Goal: Transaction & Acquisition: Purchase product/service

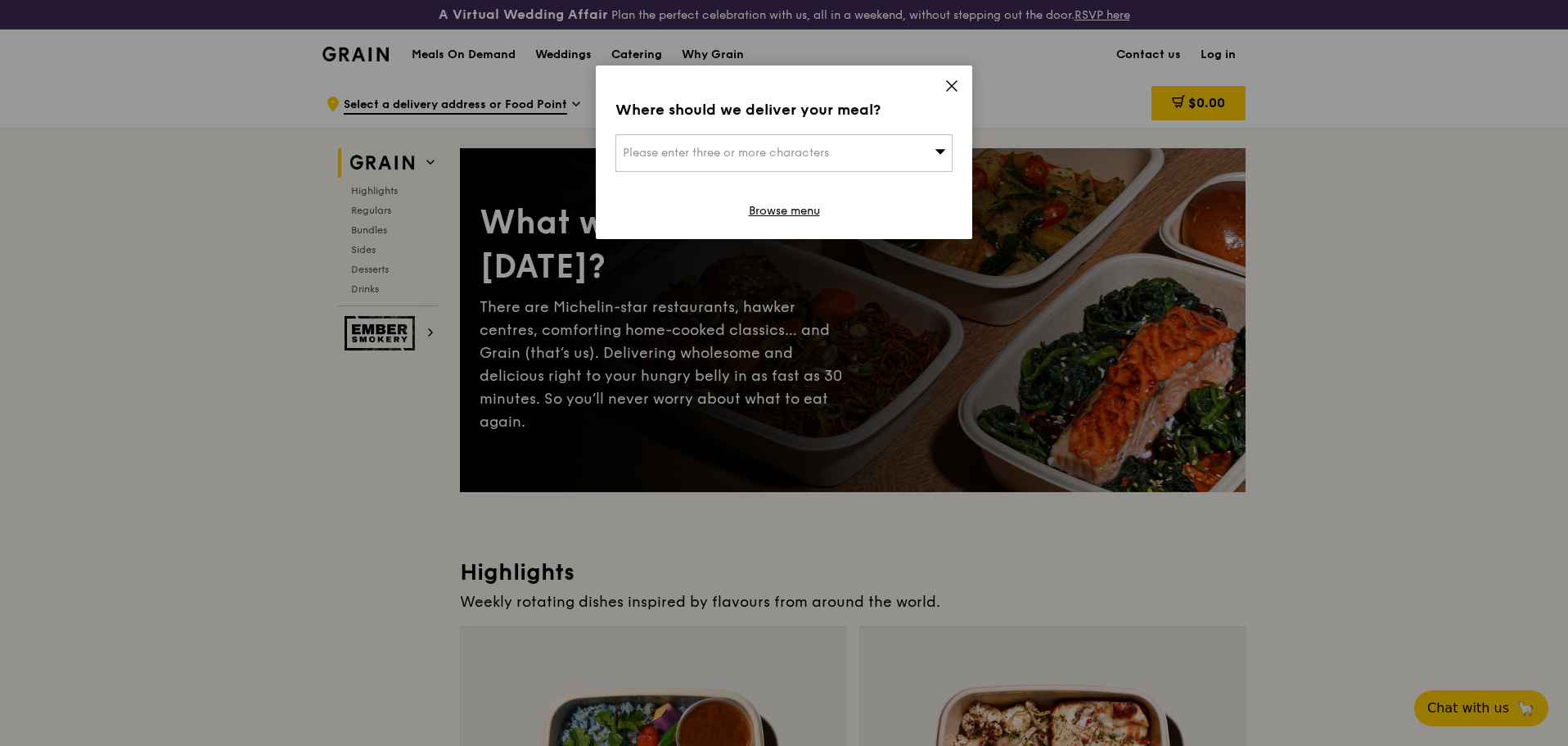
click at [874, 156] on div "Please enter three or more characters" at bounding box center [783, 153] width 337 height 37
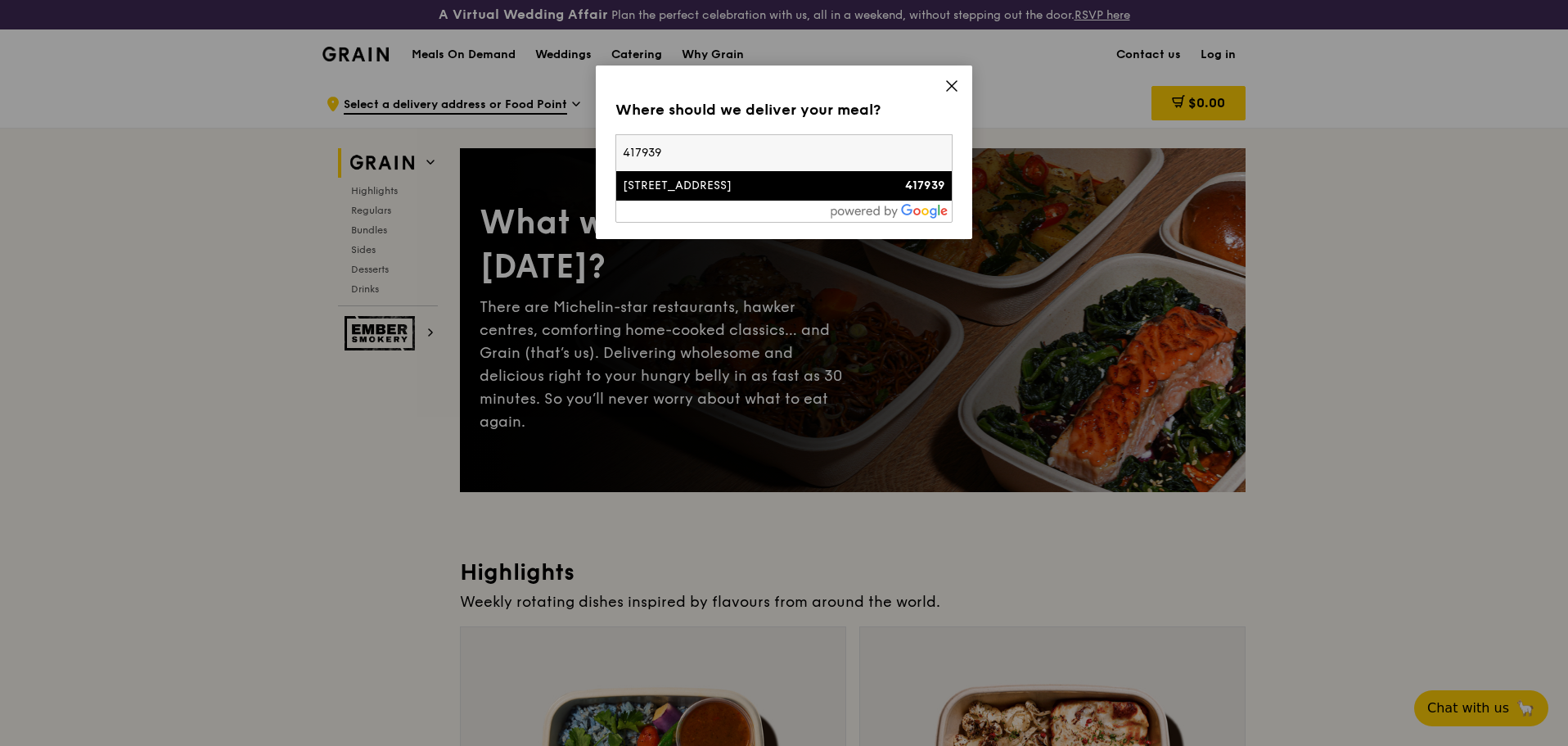
type input "417939"
click at [787, 197] on li "[STREET_ADDRESS] 417939" at bounding box center [783, 186] width 335 height 29
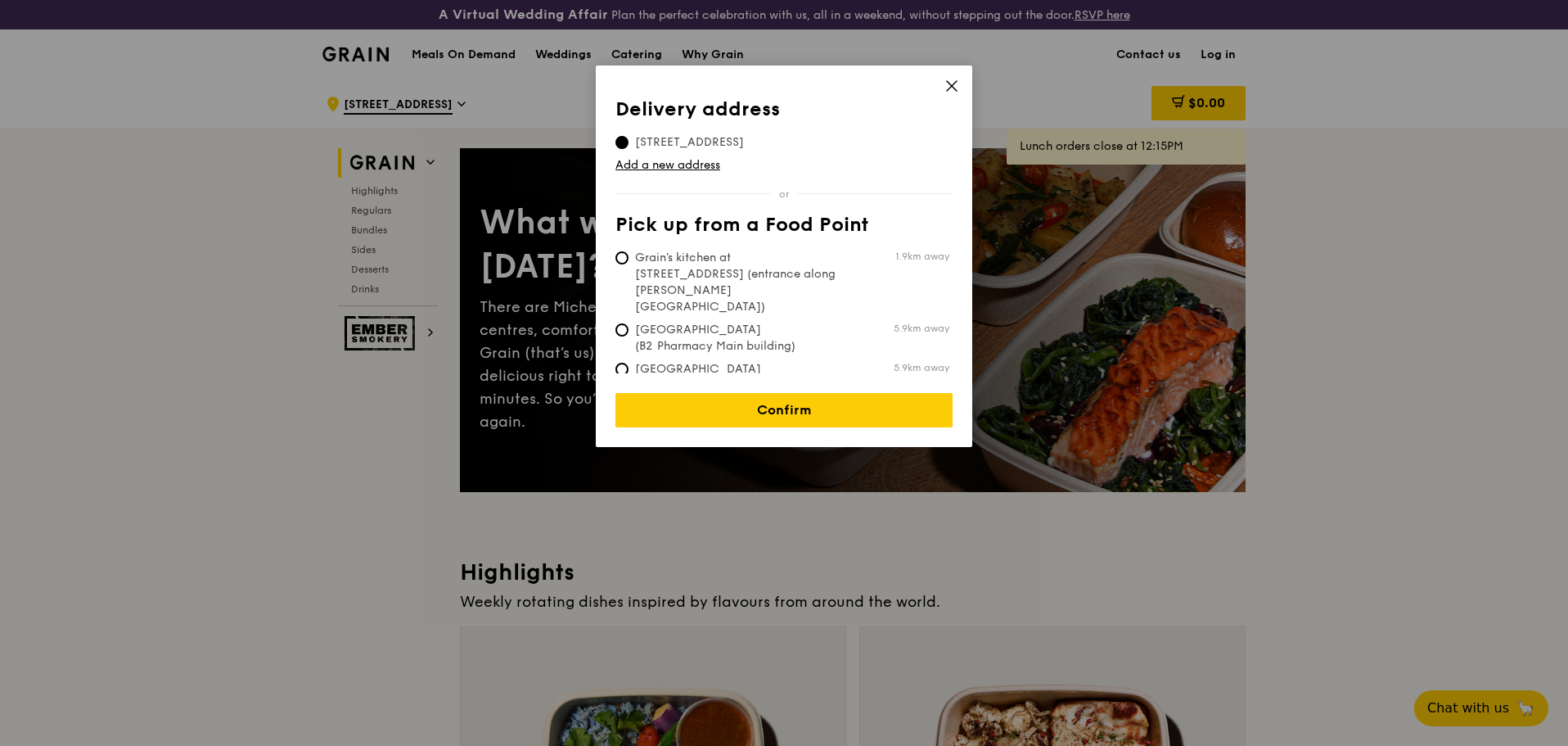
click at [763, 248] on td "Grain's kitchen at [STREET_ADDRESS] (entrance along [PERSON_NAME][GEOGRAPHIC_DA…" at bounding box center [781, 279] width 334 height 72
click at [759, 263] on span "Grain's kitchen at [STREET_ADDRESS] (entrance along [PERSON_NAME][GEOGRAPHIC_DA…" at bounding box center [736, 282] width 244 height 66
click at [629, 263] on input "Grain's kitchen at [STREET_ADDRESS] (entrance along [PERSON_NAME][GEOGRAPHIC_DA…" at bounding box center [621, 258] width 13 height 13
radio input "true"
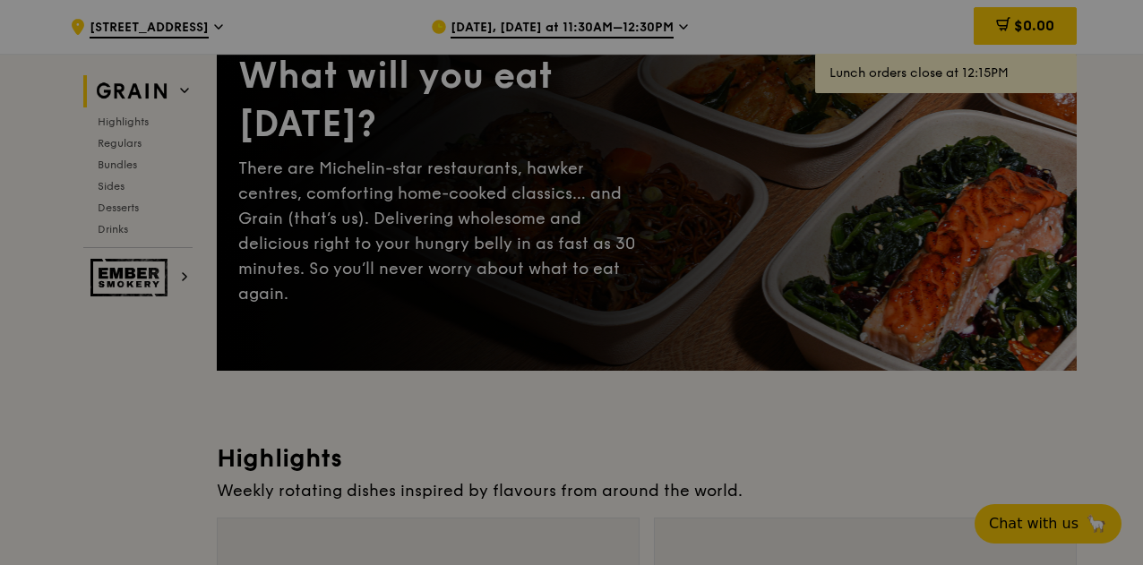
scroll to position [90, 0]
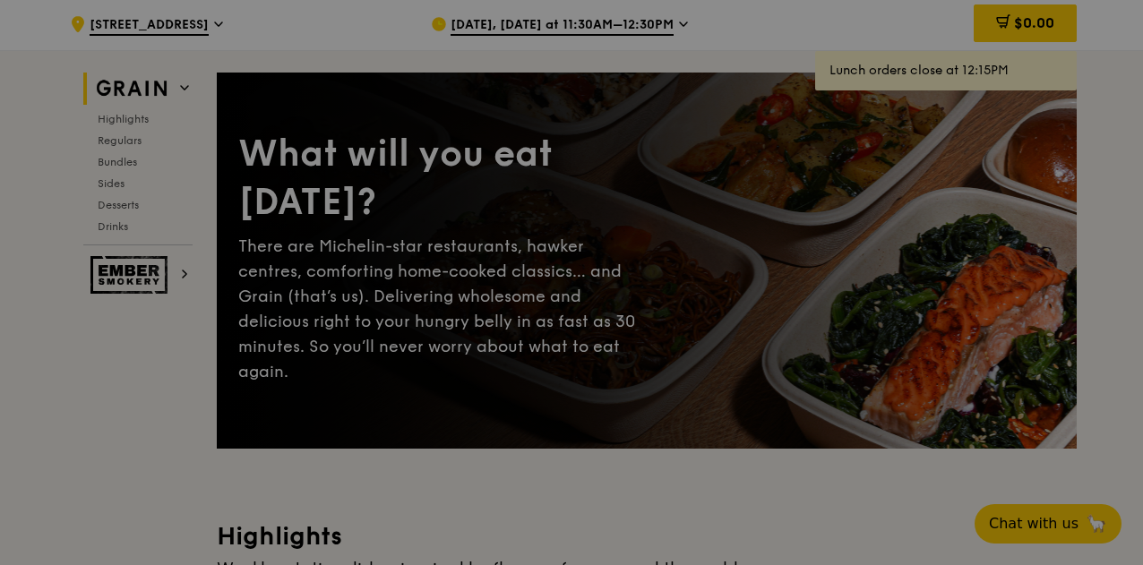
click at [501, 151] on div at bounding box center [571, 282] width 1143 height 565
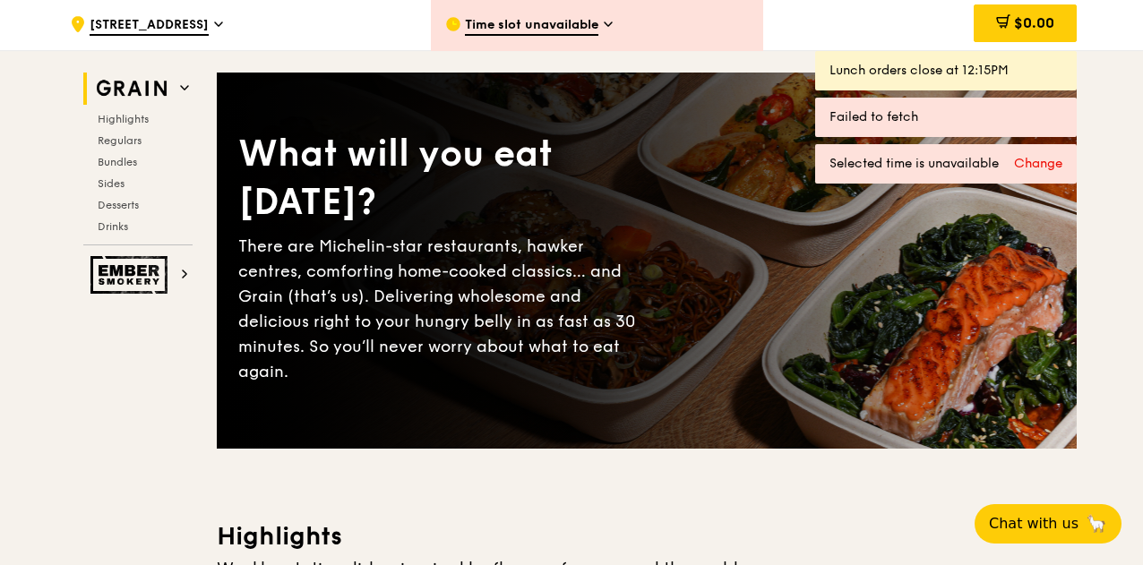
scroll to position [0, 0]
